Goal: Task Accomplishment & Management: Manage account settings

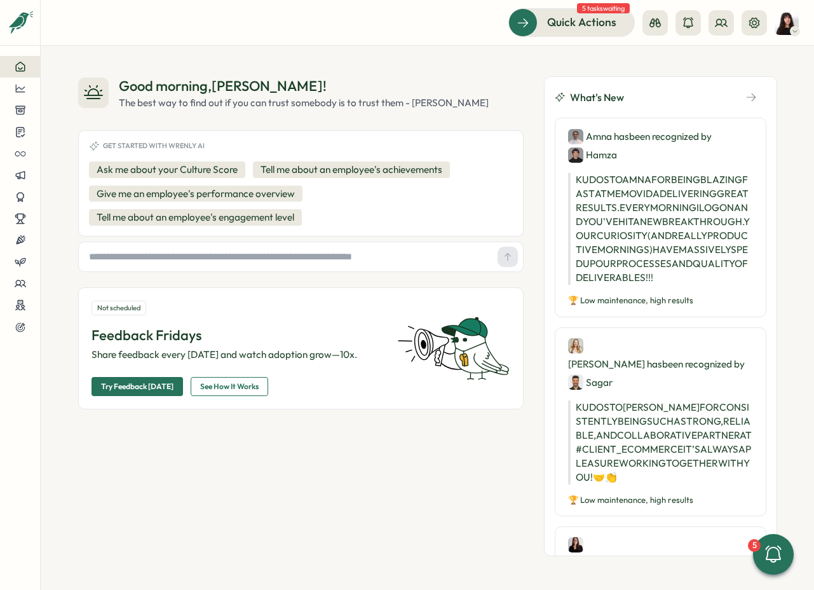
click at [782, 22] on img at bounding box center [787, 23] width 24 height 24
click at [762, 85] on div "My Activity" at bounding box center [765, 86] width 63 height 14
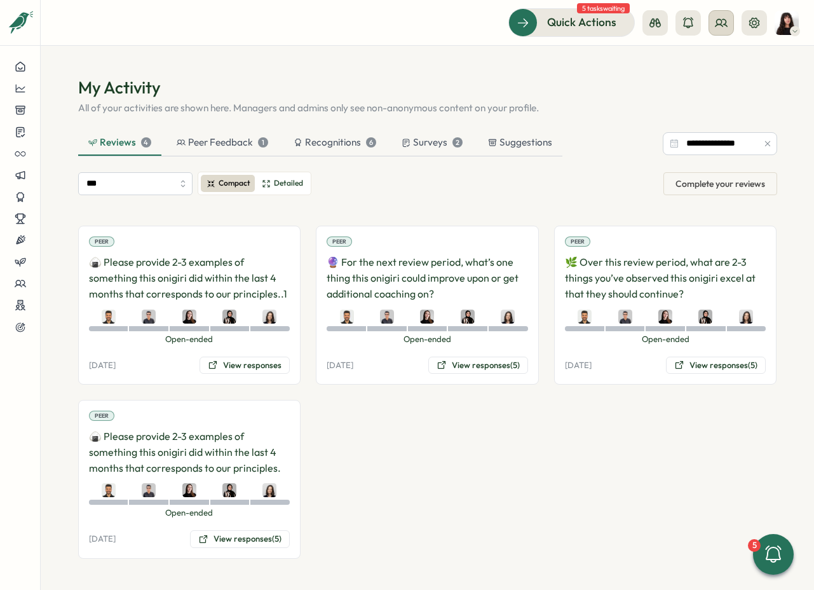
click at [723, 27] on icon at bounding box center [721, 23] width 13 height 13
click at [723, 66] on div "Org Members" at bounding box center [722, 63] width 80 height 14
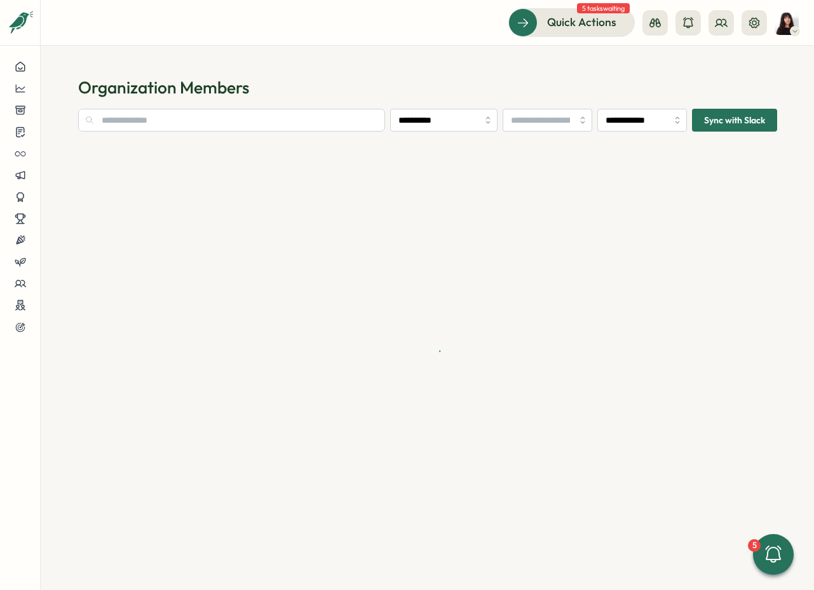
type input "**********"
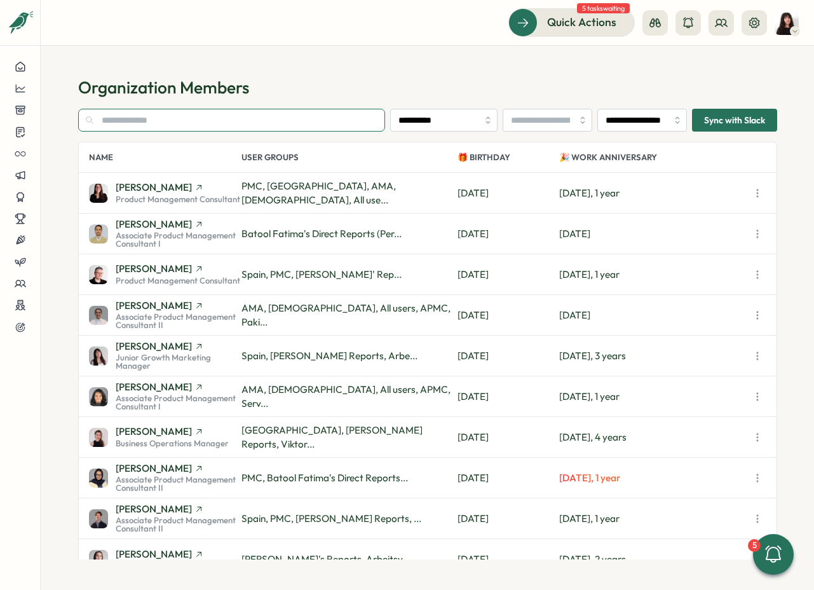
click at [207, 128] on input "text" at bounding box center [232, 120] width 308 height 23
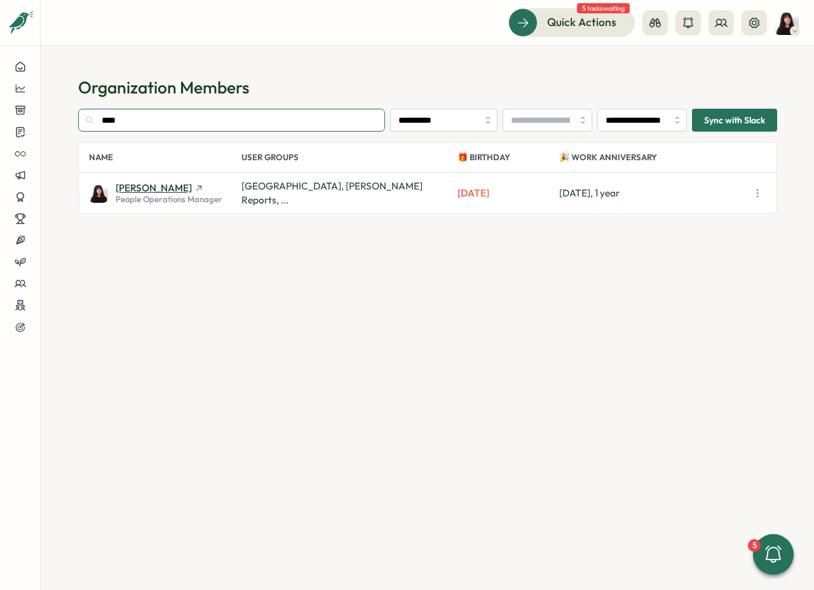
type input "****"
click at [140, 191] on span "Kelly Rosa" at bounding box center [154, 188] width 76 height 10
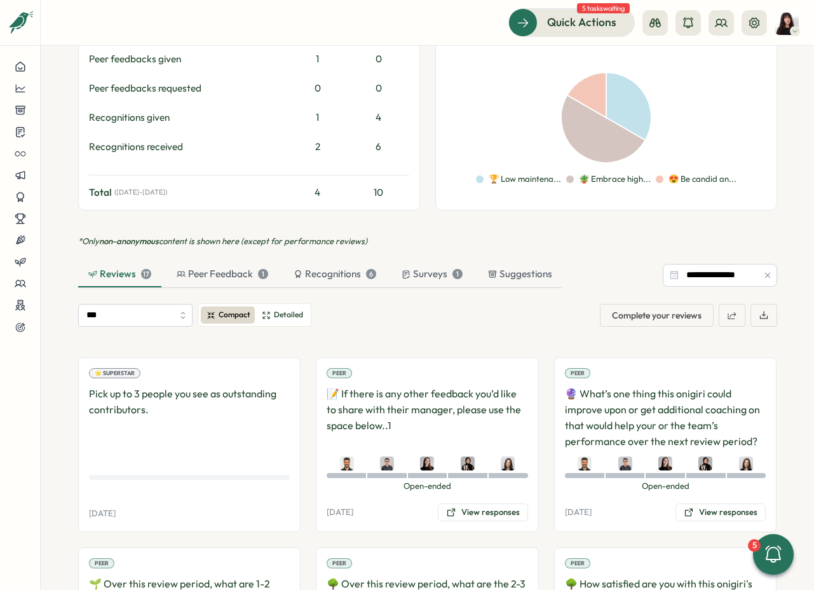
scroll to position [736, 0]
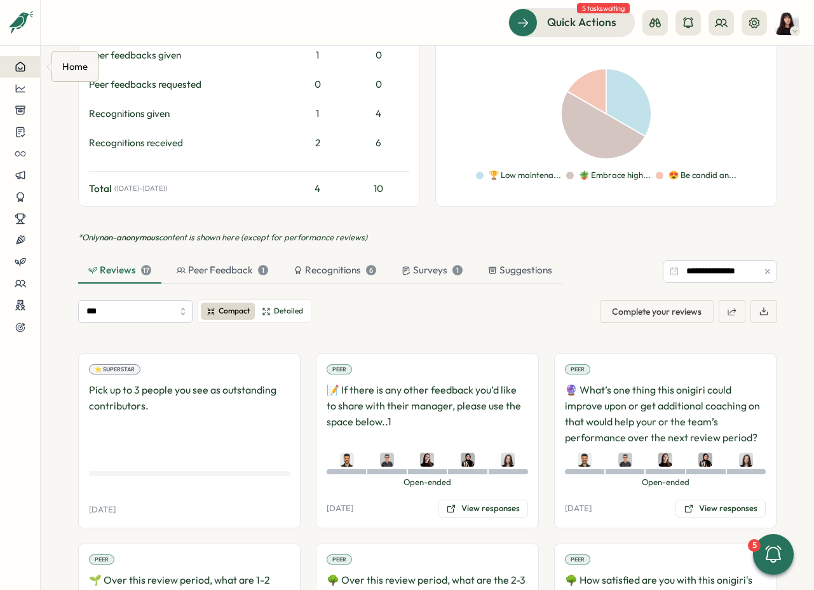
click at [18, 61] on icon at bounding box center [20, 66] width 11 height 11
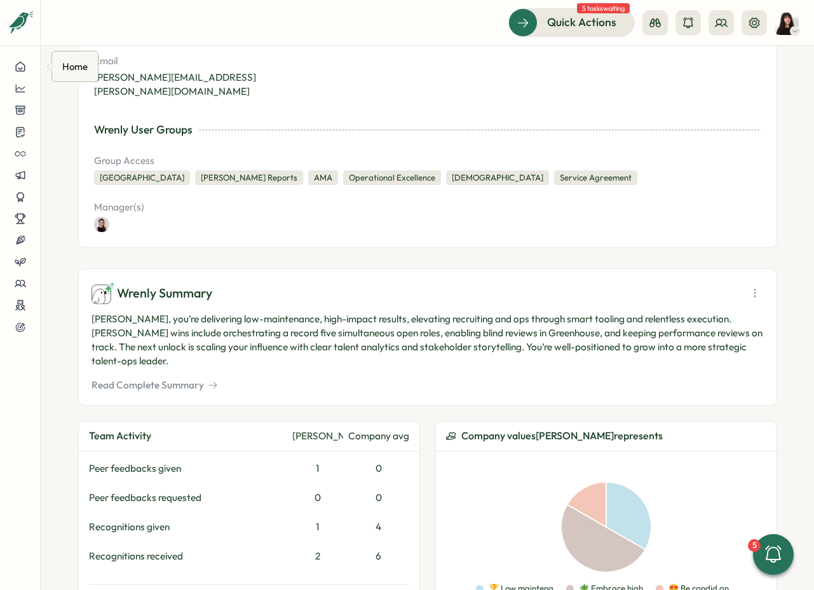
scroll to position [0, 0]
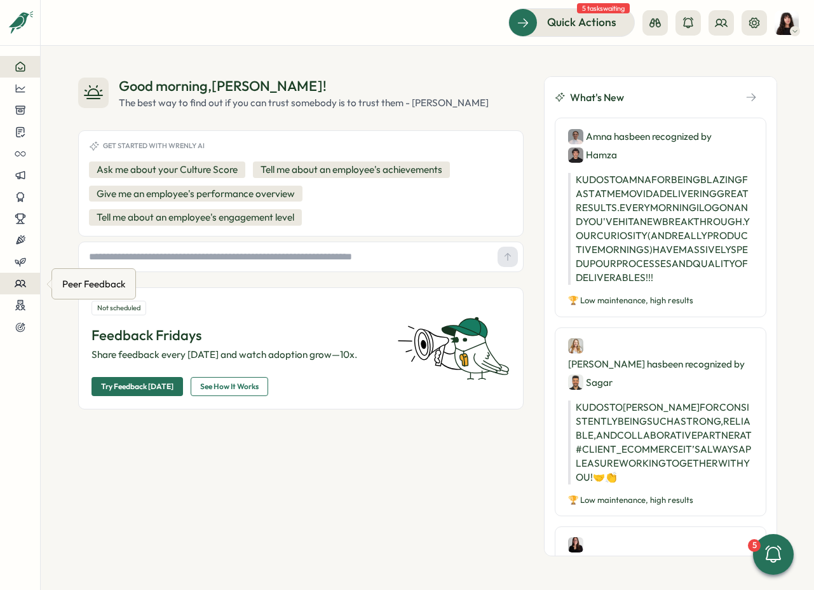
click at [16, 285] on icon at bounding box center [20, 283] width 11 height 6
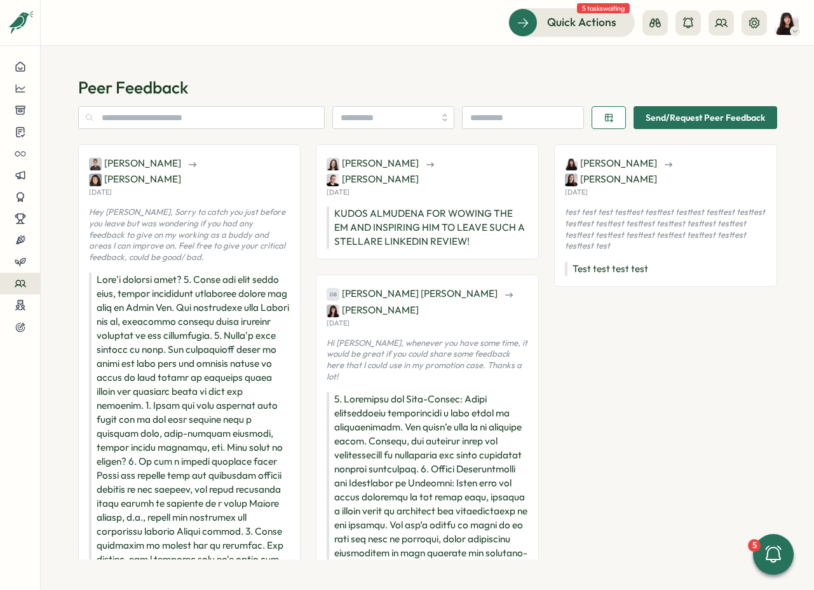
click at [684, 111] on span "Send/Request Peer Feedback" at bounding box center [705, 118] width 119 height 22
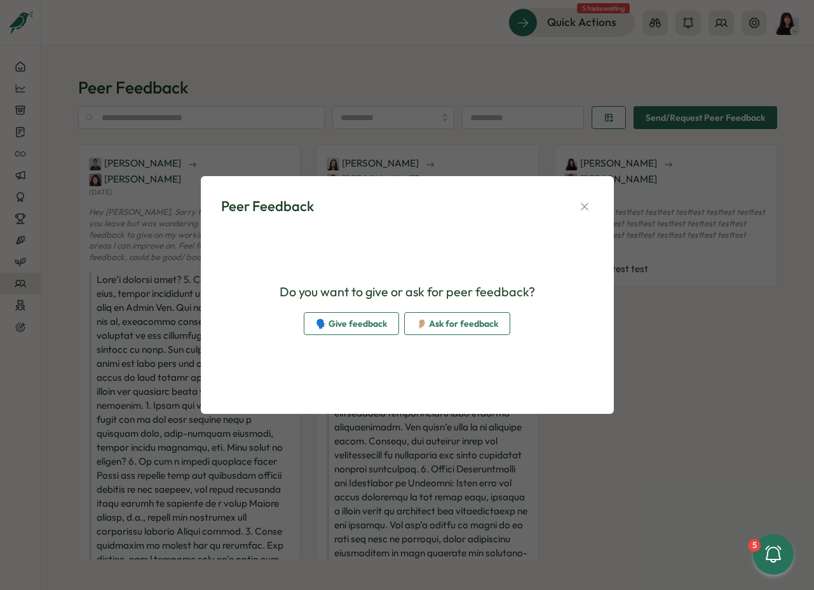
click at [349, 326] on span "🗣️ Give feedback" at bounding box center [351, 324] width 71 height 22
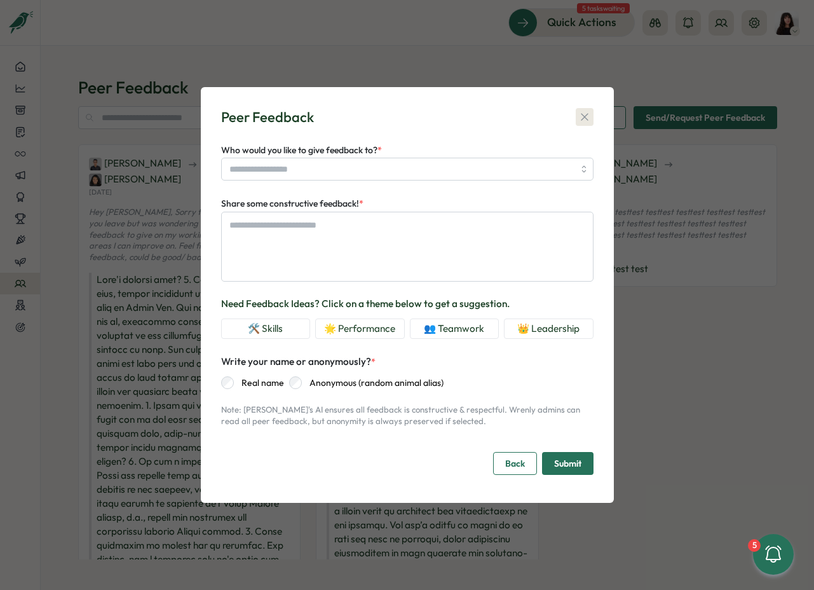
click at [587, 116] on icon "button" at bounding box center [584, 117] width 13 height 13
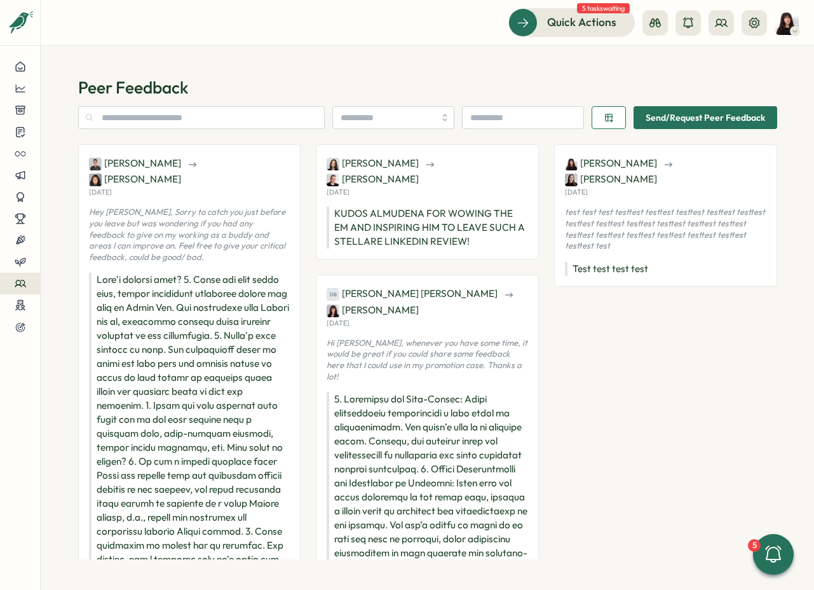
type textarea "*"
click at [773, 556] on icon at bounding box center [774, 554] width 22 height 22
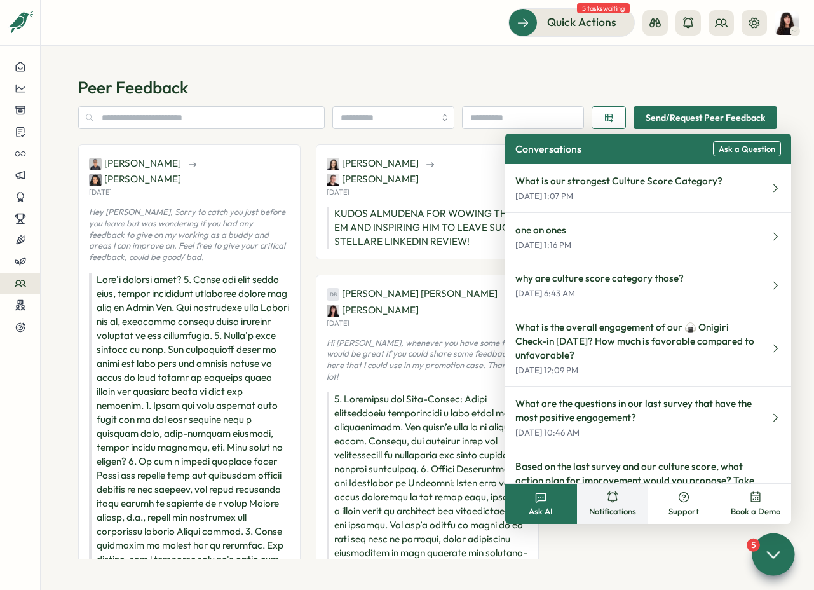
click at [608, 492] on icon at bounding box center [612, 496] width 10 height 11
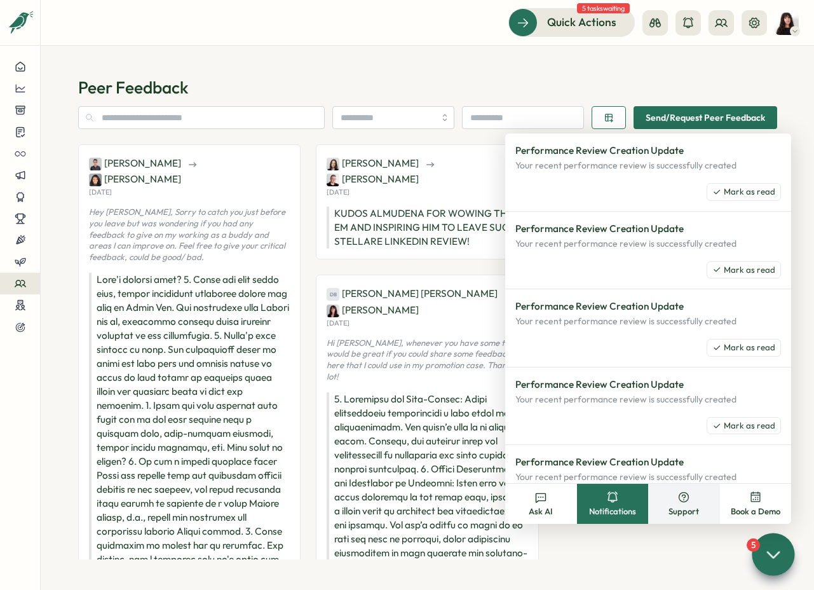
click at [683, 498] on icon at bounding box center [683, 497] width 13 height 13
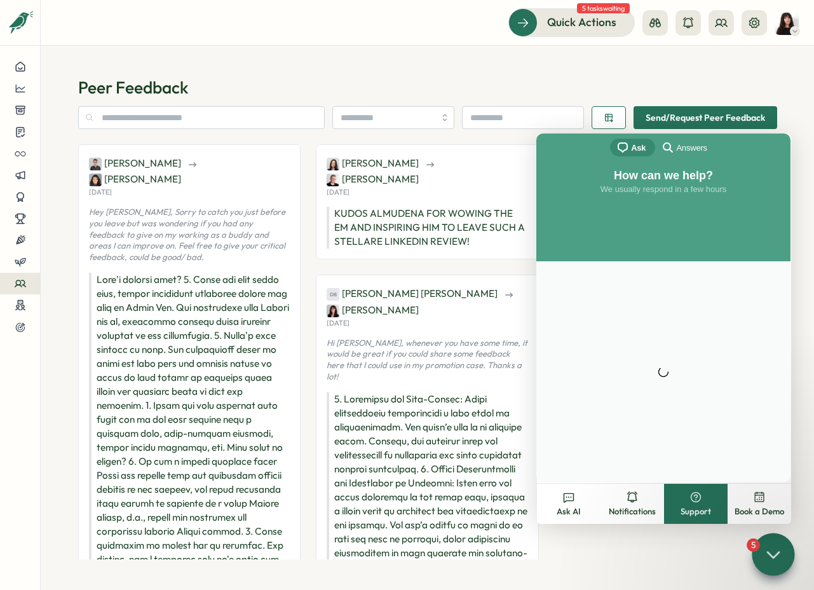
click at [682, 147] on span "Answers" at bounding box center [691, 148] width 31 height 13
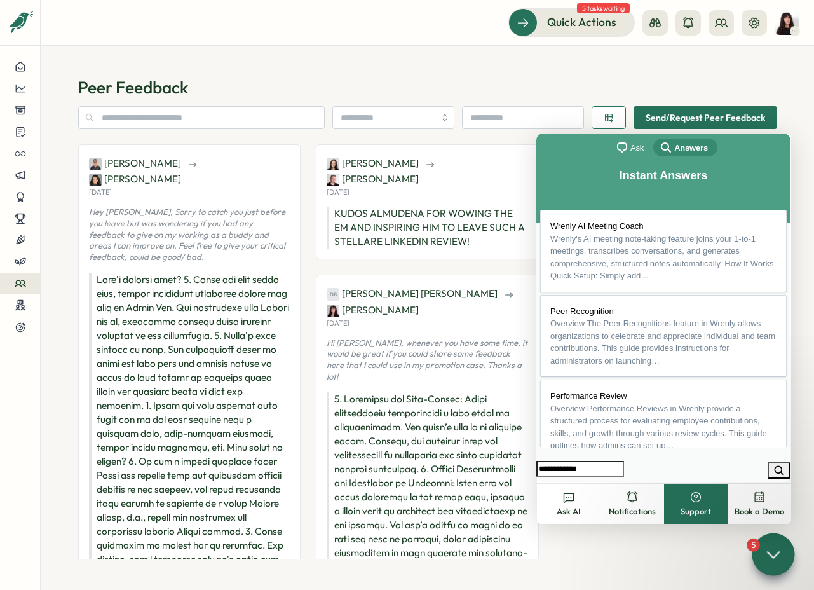
type input "**********"
click button "search" at bounding box center [779, 470] width 23 height 17
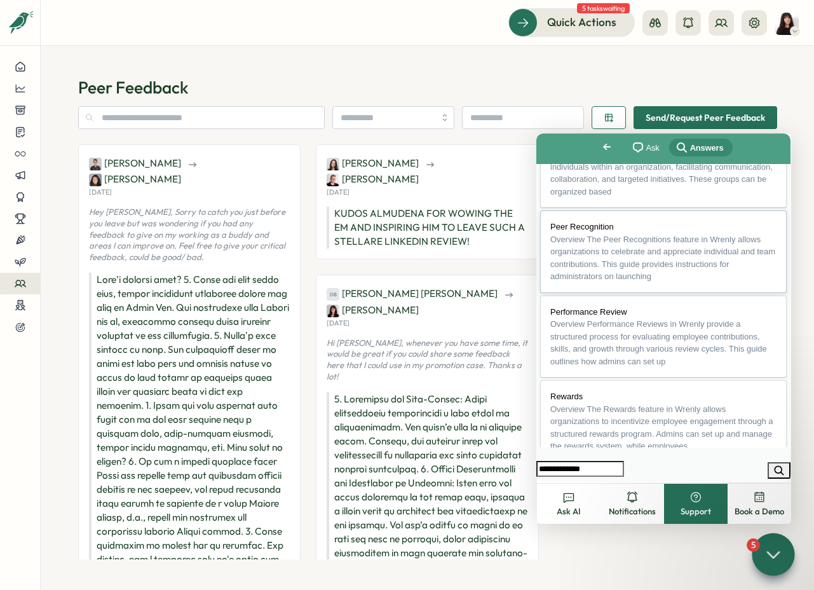
click at [618, 282] on span "Overview The Peer Recognitions feature in Wrenly allows organizations to celebr…" at bounding box center [662, 257] width 225 height 47
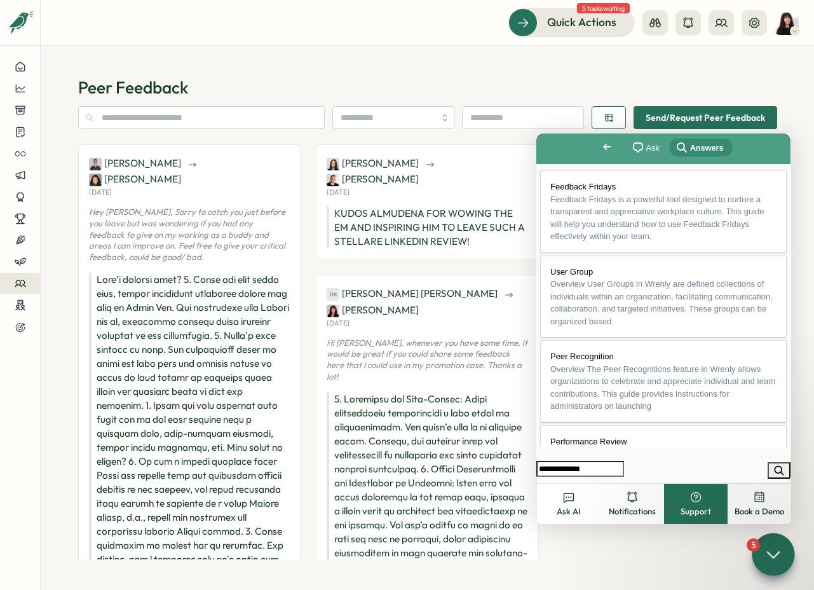
click at [560, 482] on button "Close" at bounding box center [548, 490] width 23 height 17
click at [623, 205] on span "Feedback Fridays is a powerful tool designed to nurture a transparent and appre…" at bounding box center [657, 217] width 214 height 47
click at [560, 482] on button "Close" at bounding box center [548, 490] width 23 height 17
click at [768, 552] on icon at bounding box center [773, 554] width 18 height 18
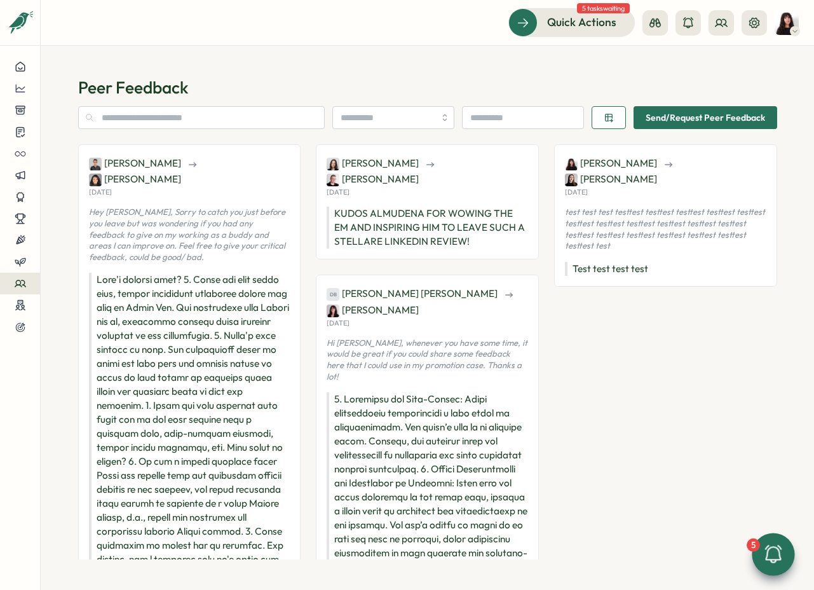
click at [700, 114] on span "Send/Request Peer Feedback" at bounding box center [705, 118] width 119 height 22
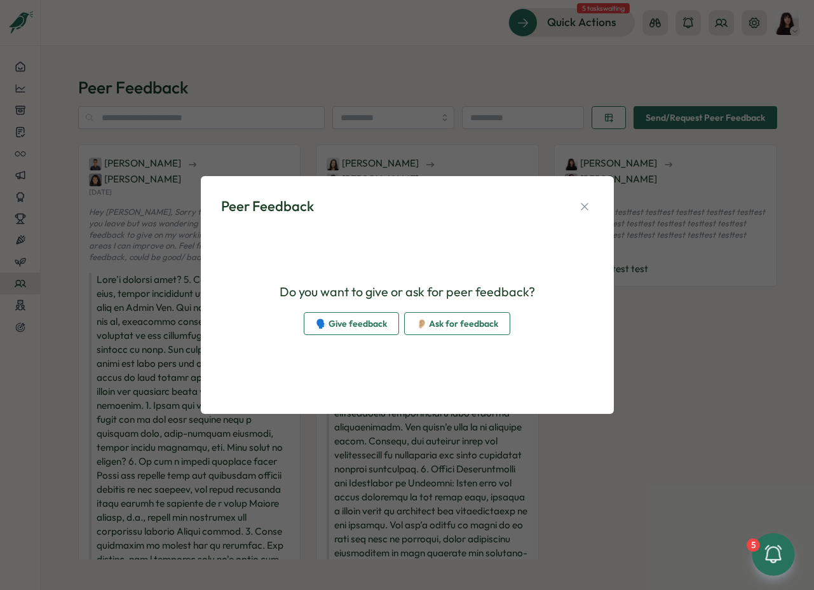
click at [370, 324] on span "🗣️ Give feedback" at bounding box center [351, 324] width 71 height 22
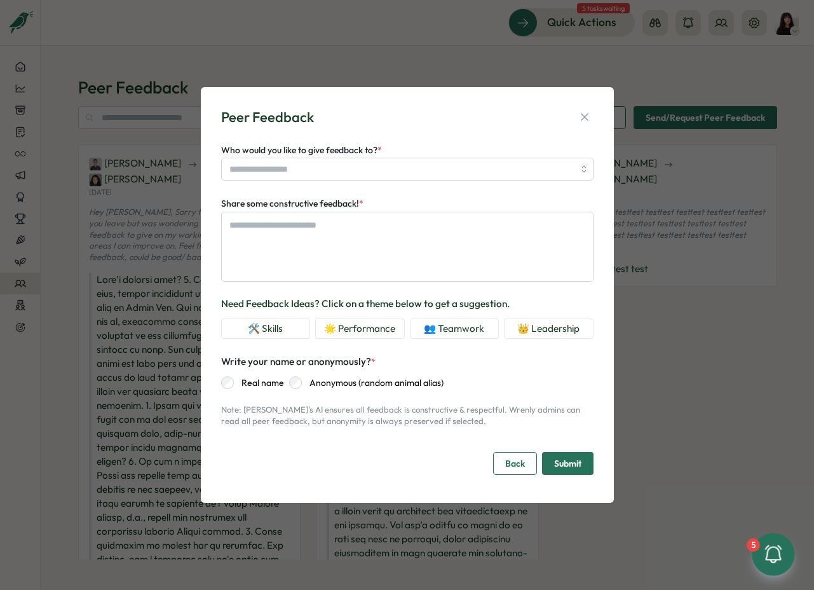
type textarea "*"
click at [383, 333] on button "🌟 Performance" at bounding box center [360, 328] width 90 height 20
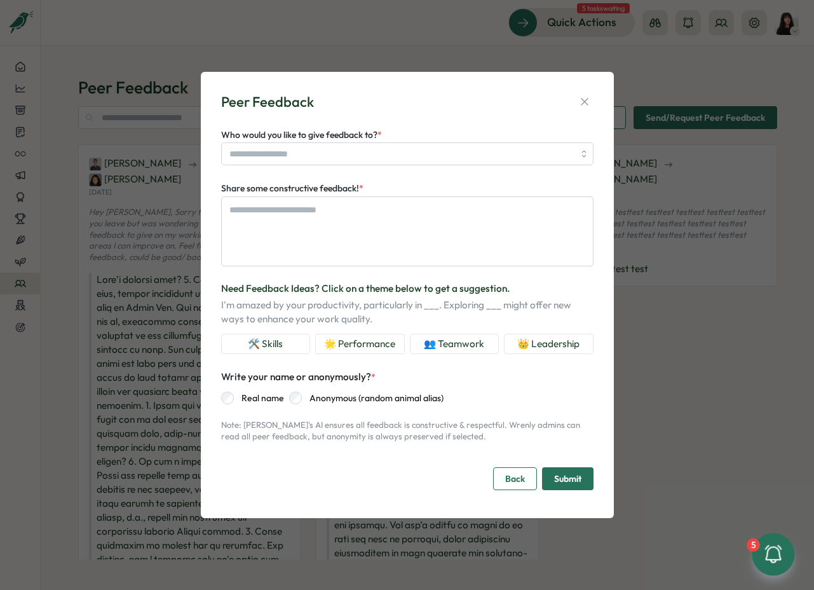
click at [435, 346] on button "👥 Teamwork" at bounding box center [455, 344] width 90 height 20
click at [288, 361] on div "Who would you like to give feedback to? * Share some constructive feedback! * N…" at bounding box center [407, 284] width 372 height 315
click at [287, 350] on button "🛠️ Skills" at bounding box center [266, 344] width 90 height 20
click at [512, 475] on span "Back" at bounding box center [515, 479] width 20 height 22
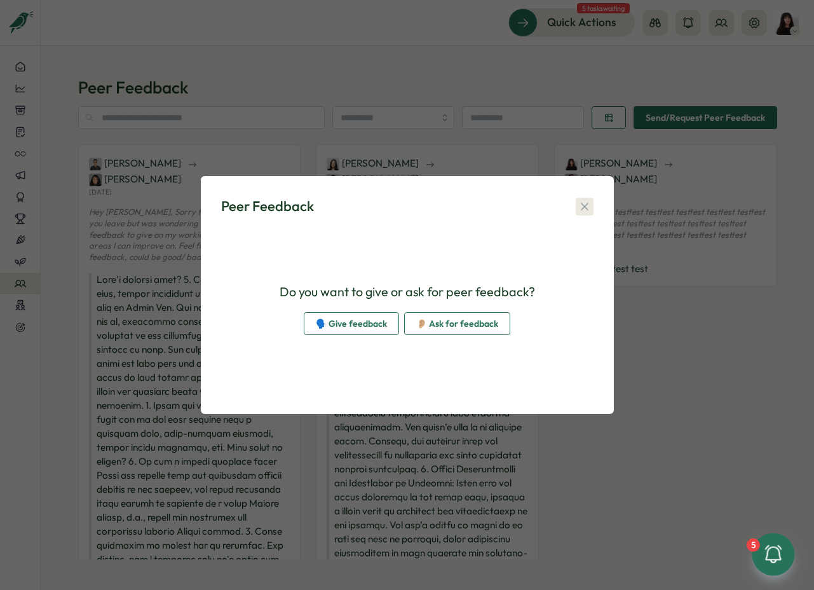
click at [582, 205] on icon "button" at bounding box center [584, 206] width 13 height 13
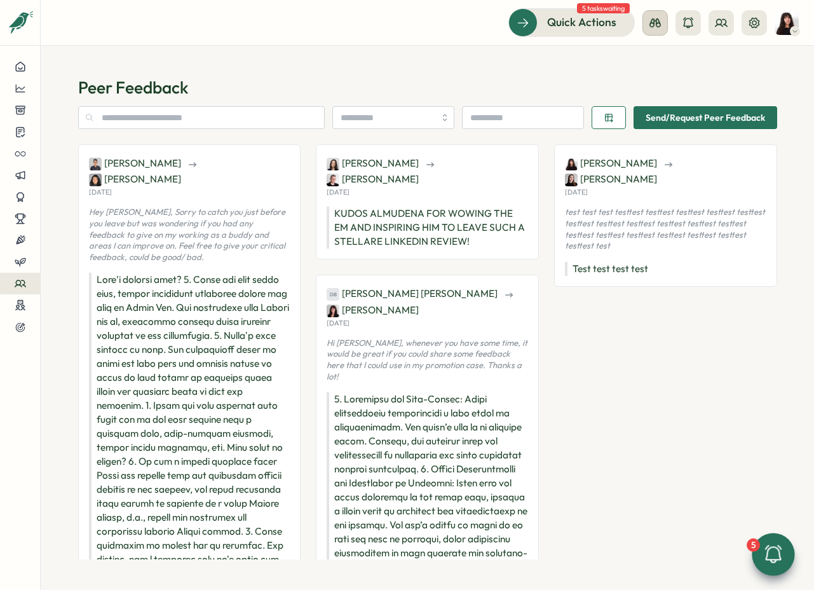
click at [653, 25] on icon at bounding box center [654, 22] width 11 height 9
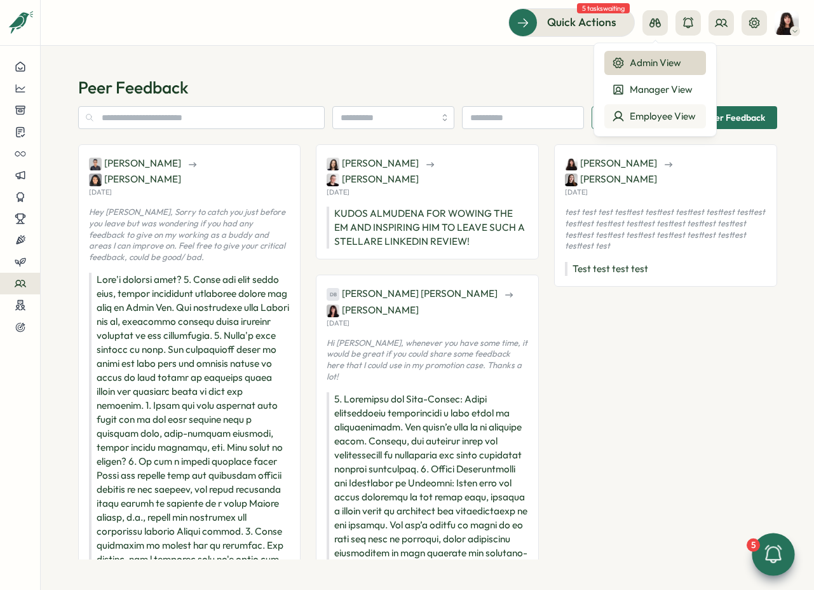
click at [649, 107] on button "Employee View" at bounding box center [655, 116] width 102 height 24
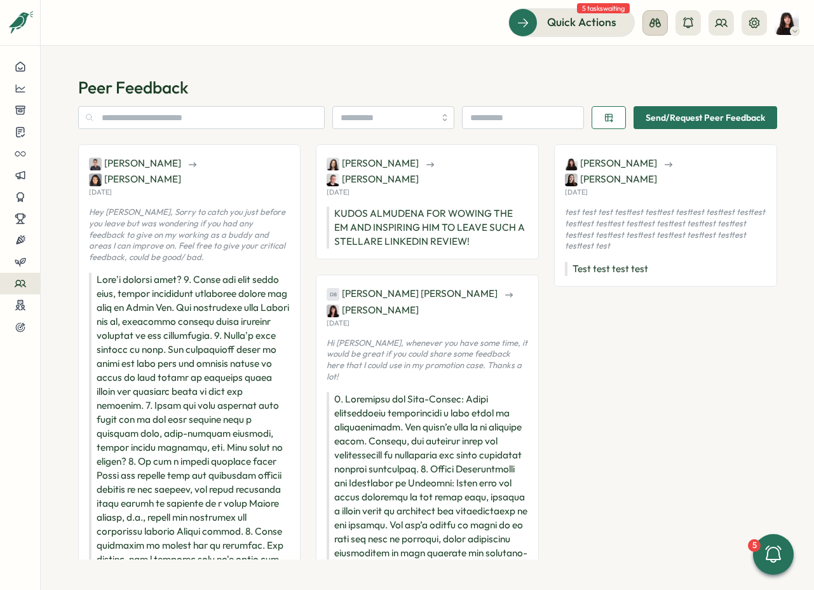
click at [655, 24] on icon at bounding box center [655, 23] width 13 height 13
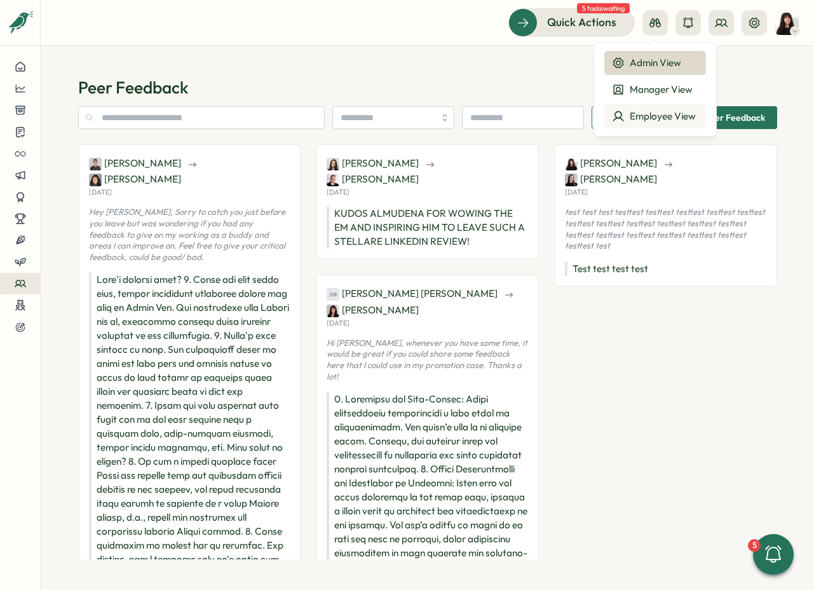
click at [641, 113] on div "Employee View" at bounding box center [655, 116] width 86 height 14
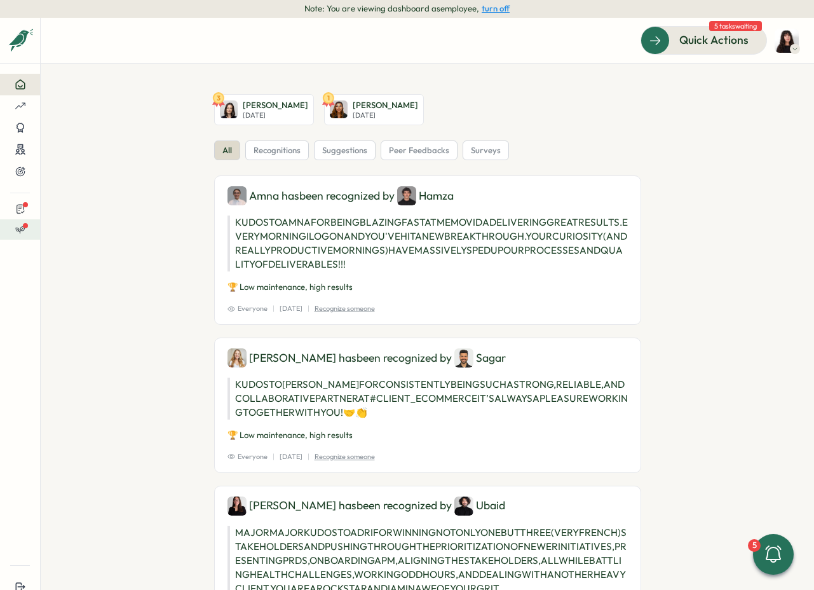
click at [27, 226] on span at bounding box center [25, 225] width 5 height 5
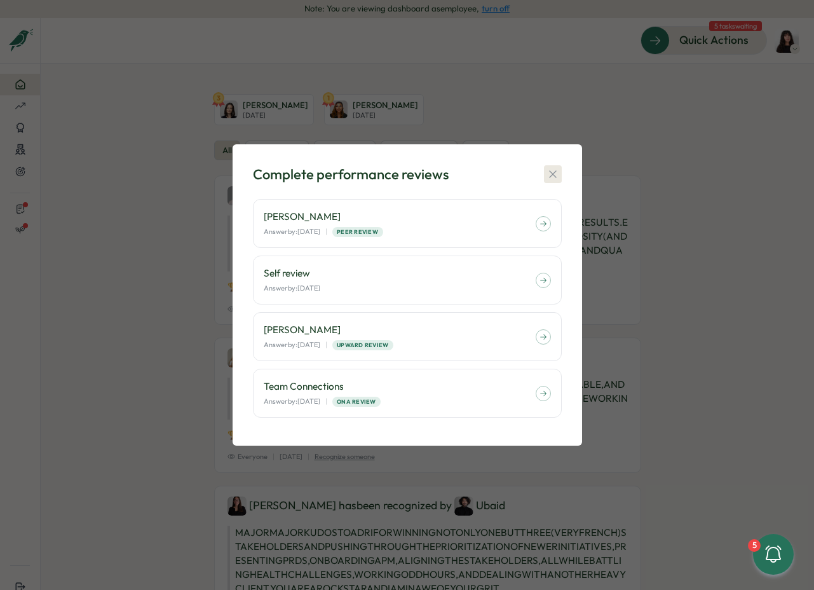
click at [553, 173] on icon "button" at bounding box center [552, 173] width 7 height 7
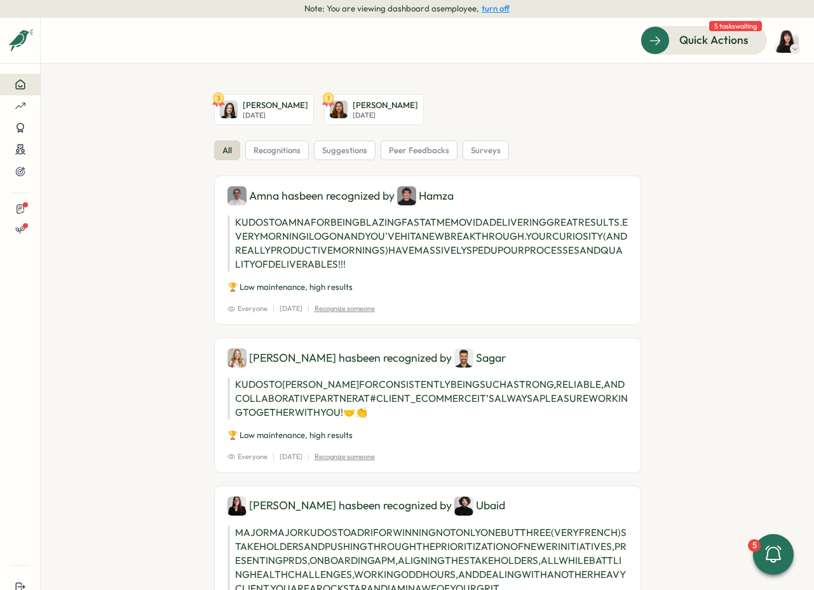
click at [484, 10] on button "turn off" at bounding box center [496, 9] width 28 height 10
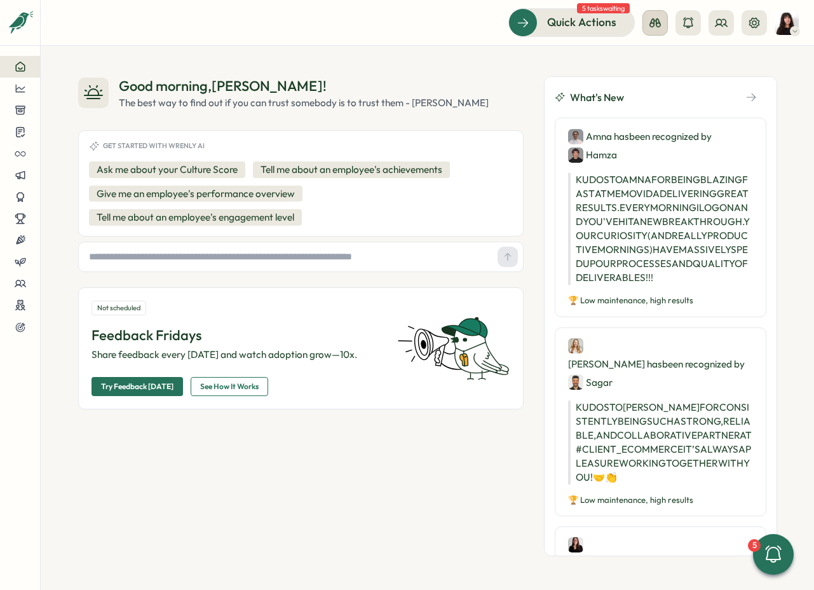
click at [653, 25] on icon at bounding box center [655, 23] width 13 height 13
click at [651, 112] on div "Employee View" at bounding box center [655, 116] width 86 height 14
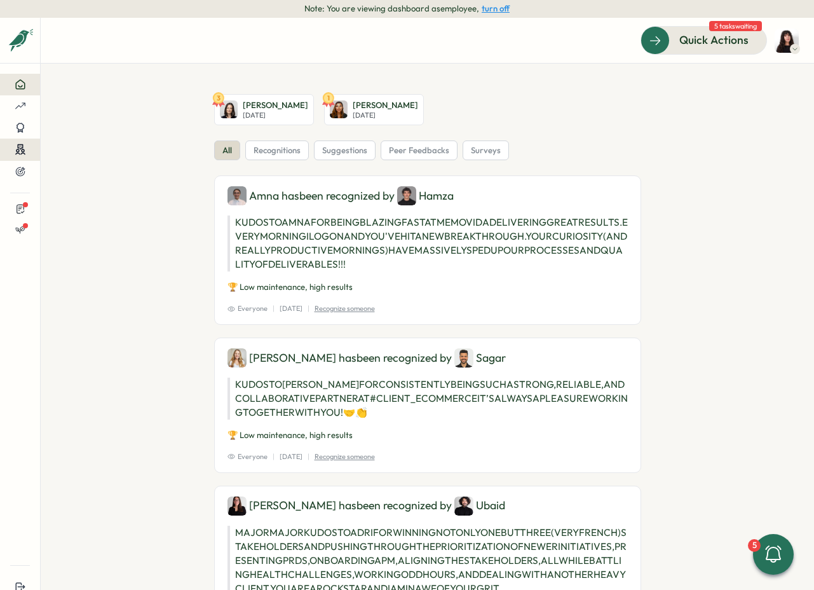
click at [17, 152] on circle at bounding box center [18, 150] width 3 height 3
click at [78, 151] on div "Meetings" at bounding box center [81, 150] width 39 height 14
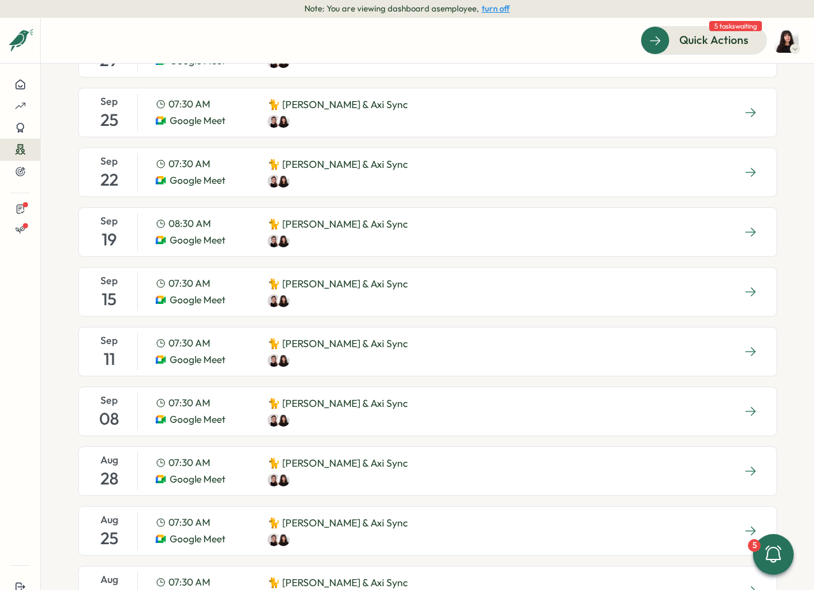
scroll to position [270, 0]
click at [292, 357] on div at bounding box center [338, 359] width 140 height 13
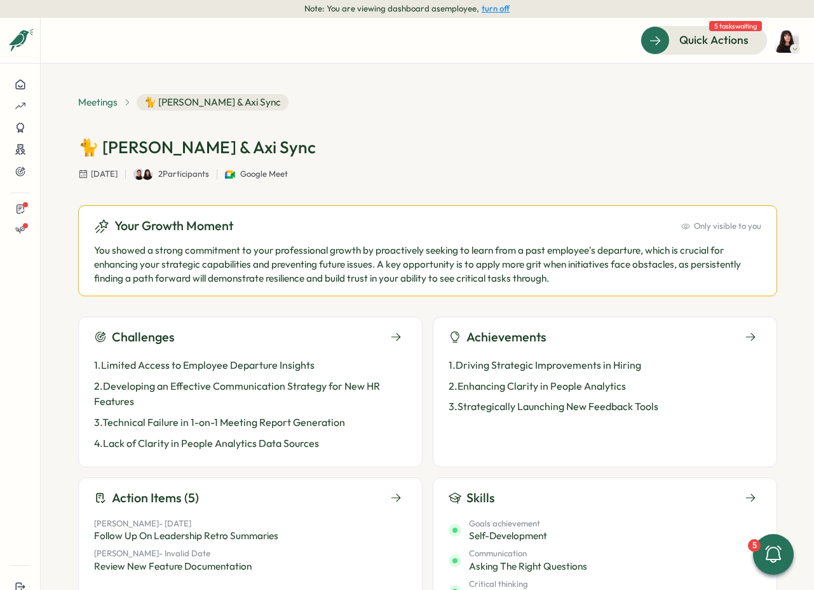
click at [102, 100] on span "Meetings" at bounding box center [97, 102] width 39 height 14
